Goal: Transaction & Acquisition: Book appointment/travel/reservation

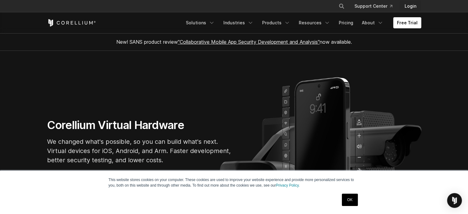
click at [414, 7] on link "Login" at bounding box center [411, 6] width 22 height 11
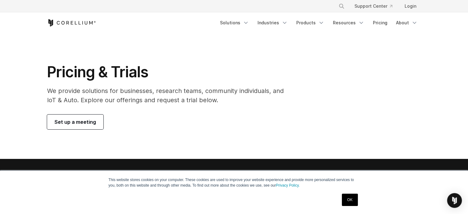
click at [82, 123] on span "Set up a meeting" at bounding box center [76, 121] width 42 height 7
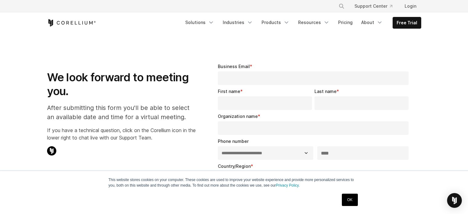
select select "**"
